Goal: Browse casually

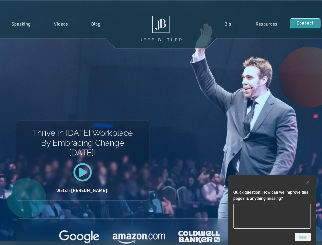
click at [272, 182] on div at bounding box center [272, 182] width 78 height 6
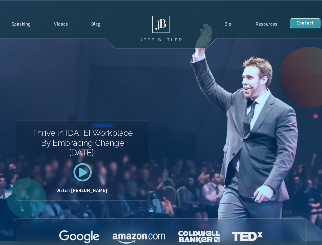
click at [303, 237] on div at bounding box center [161, 237] width 290 height 14
